Goal: Information Seeking & Learning: Learn about a topic

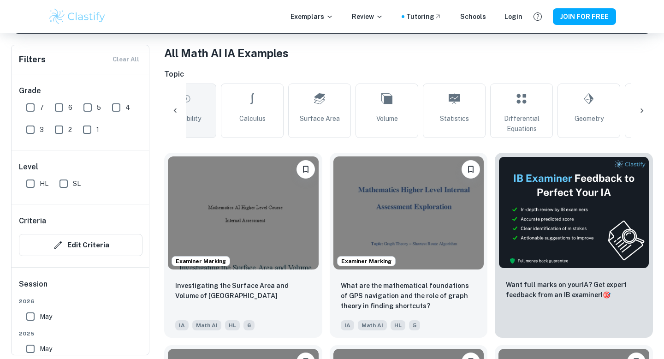
scroll to position [0, 245]
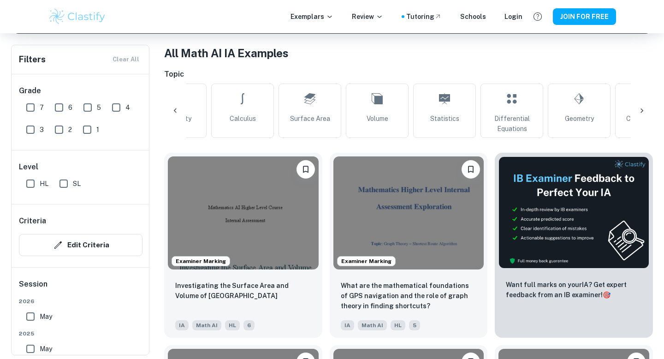
click at [82, 15] on img at bounding box center [77, 16] width 59 height 18
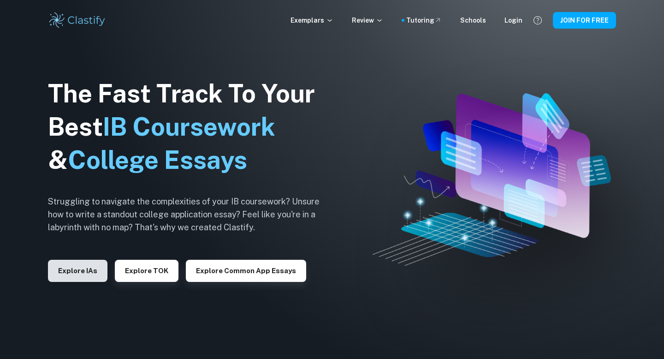
click at [74, 277] on button "Explore IAs" at bounding box center [78, 271] width 60 height 22
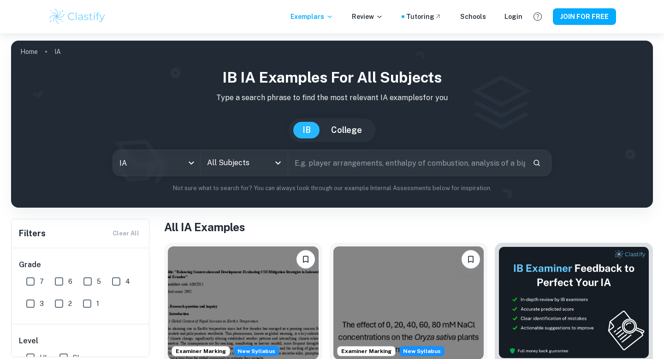
click at [321, 161] on input "text" at bounding box center [406, 163] width 237 height 26
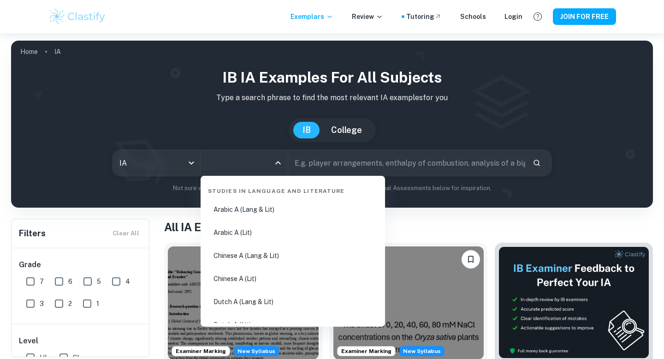
click at [261, 160] on input "All Subjects" at bounding box center [237, 163] width 65 height 18
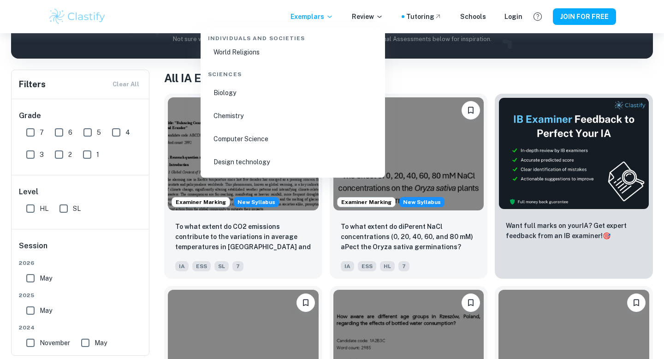
scroll to position [1408, 0]
click at [243, 92] on li "Biology" at bounding box center [292, 89] width 177 height 21
type input "Biology"
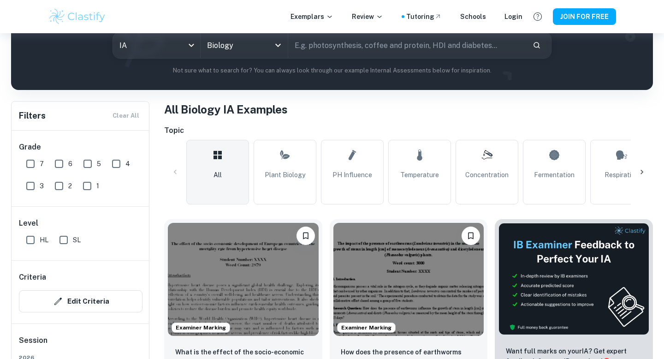
scroll to position [148, 0]
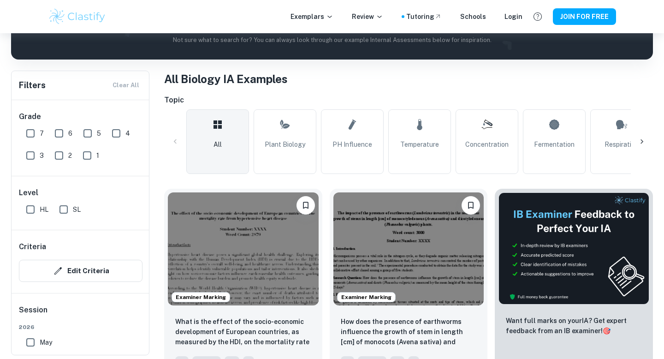
click at [645, 143] on icon at bounding box center [642, 141] width 9 height 9
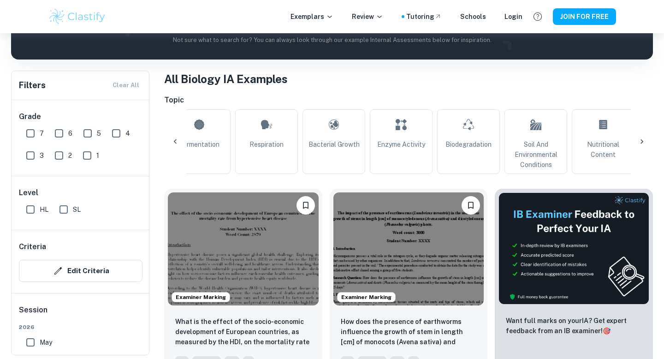
scroll to position [0, 433]
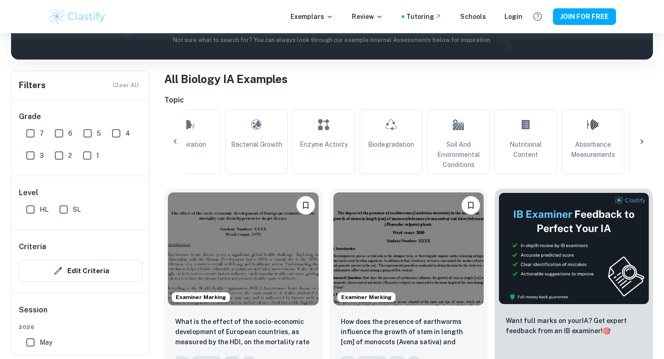
click at [644, 141] on icon at bounding box center [642, 141] width 9 height 9
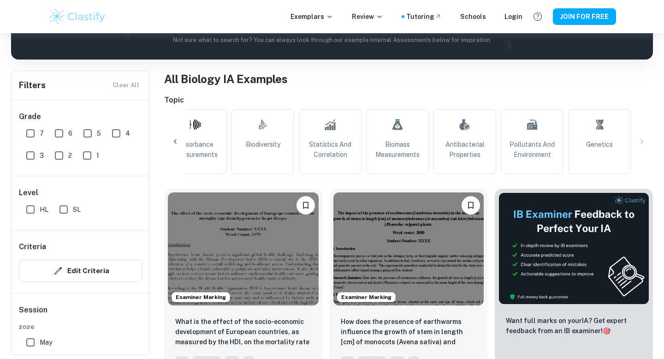
scroll to position [0, 830]
click at [643, 142] on div "All Plant Biology pH Influence Temperature Concentration Fermentation Respirati…" at bounding box center [408, 141] width 489 height 65
click at [171, 141] on icon at bounding box center [175, 141] width 9 height 9
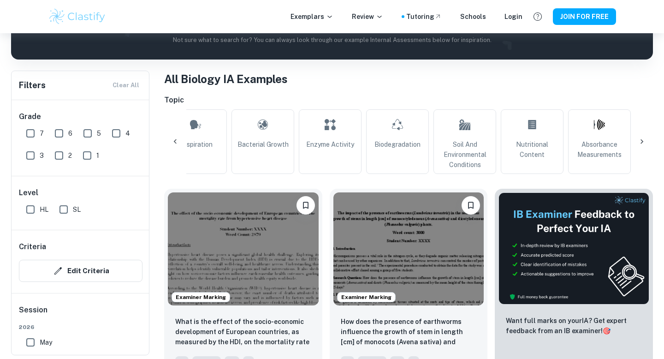
scroll to position [0, 398]
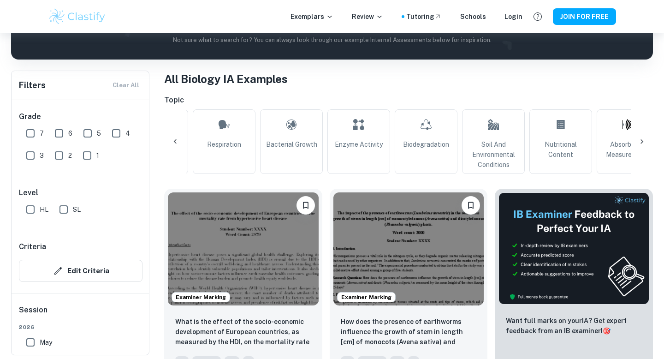
click at [171, 141] on icon at bounding box center [175, 141] width 9 height 9
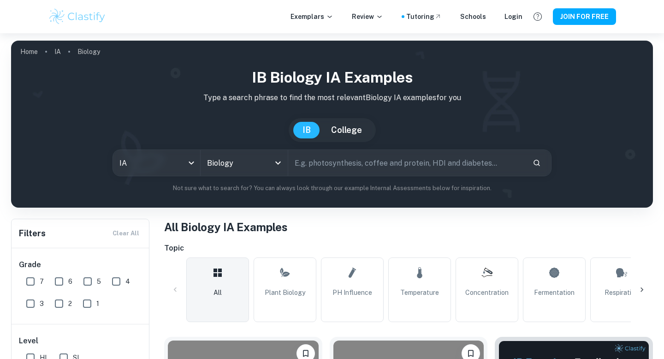
scroll to position [176, 0]
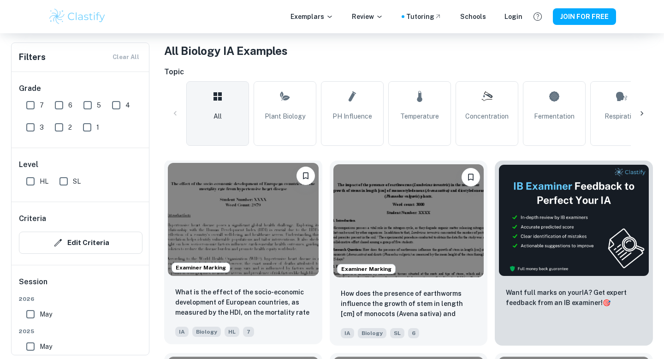
click at [241, 208] on img at bounding box center [243, 219] width 151 height 113
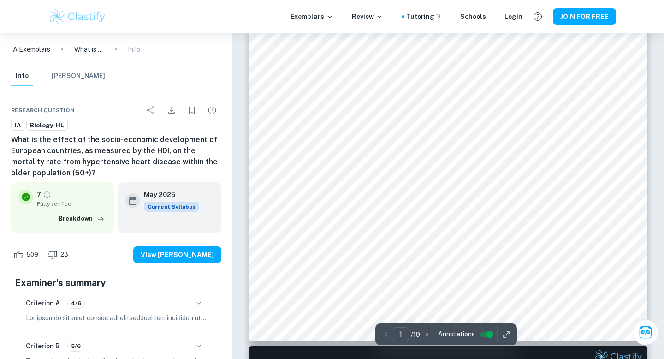
scroll to position [267, 0]
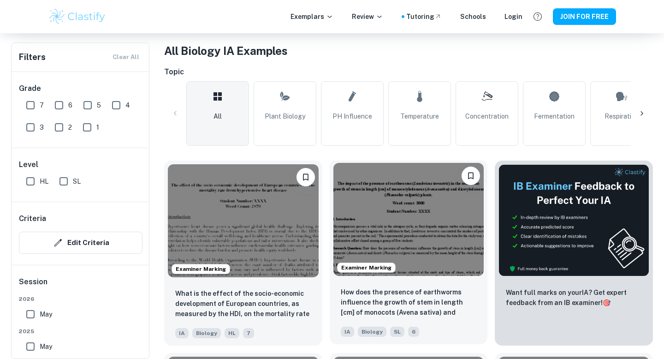
scroll to position [193, 0]
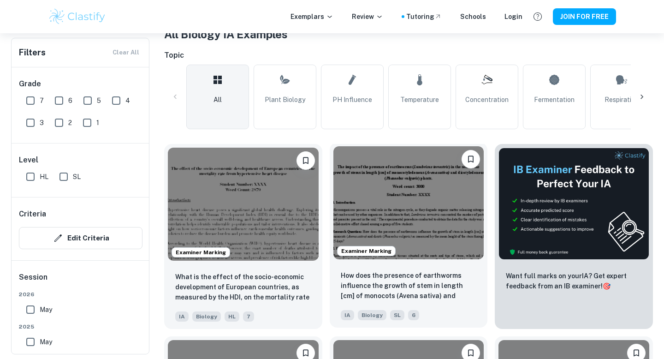
click at [370, 179] on img at bounding box center [409, 202] width 151 height 113
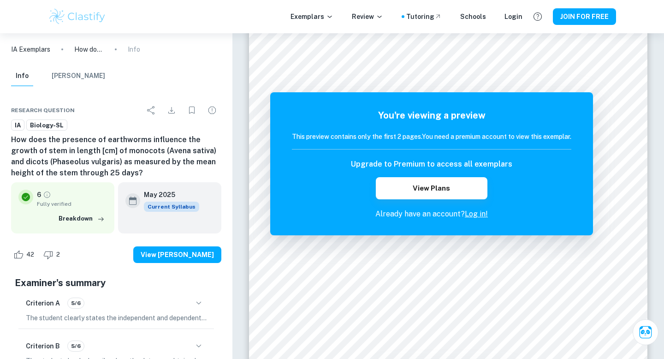
scroll to position [21, 0]
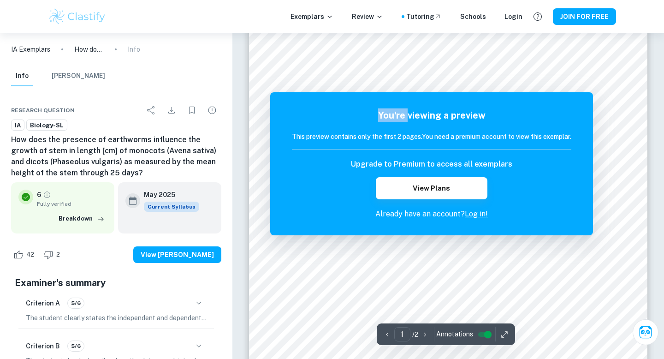
drag, startPoint x: 388, startPoint y: 101, endPoint x: 405, endPoint y: 119, distance: 23.8
click at [406, 119] on div "You're viewing a preview This preview contains only the first 2 pages. You need…" at bounding box center [431, 163] width 323 height 143
click at [430, 127] on div "You're viewing a preview This preview contains only the first 2 pages. You need…" at bounding box center [432, 163] width 280 height 111
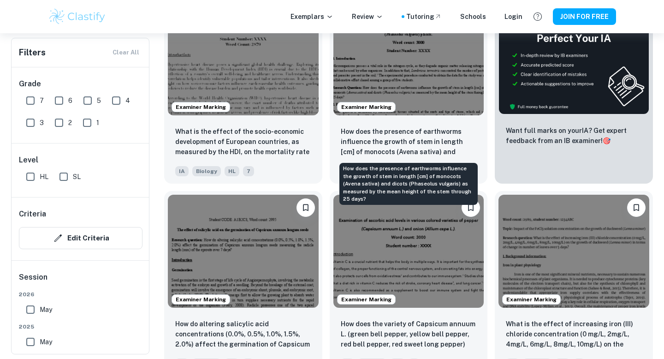
scroll to position [381, 0]
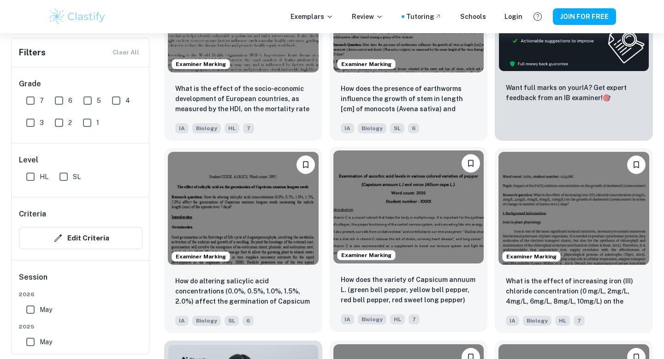
click at [436, 249] on img at bounding box center [409, 206] width 151 height 113
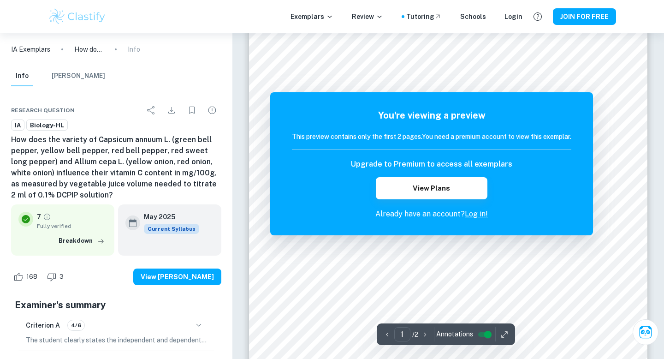
scroll to position [191, 0]
